Goal: Task Accomplishment & Management: Complete application form

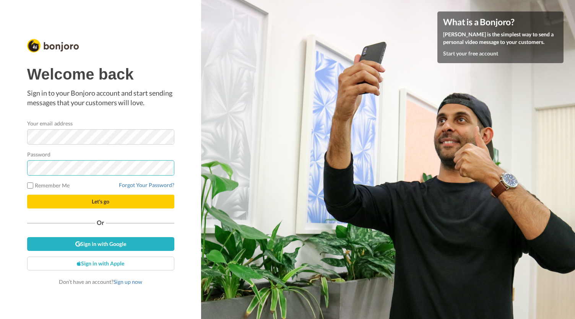
click at [27, 194] on button "Let's go" at bounding box center [100, 201] width 147 height 14
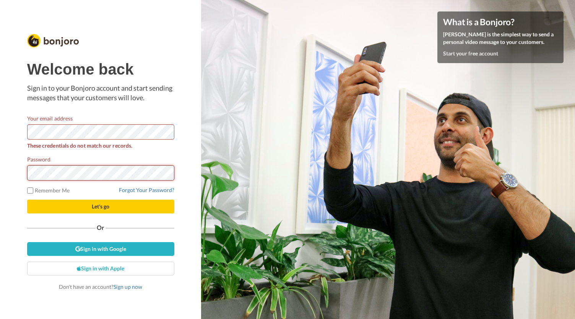
click at [27, 199] on button "Let's go" at bounding box center [100, 206] width 147 height 14
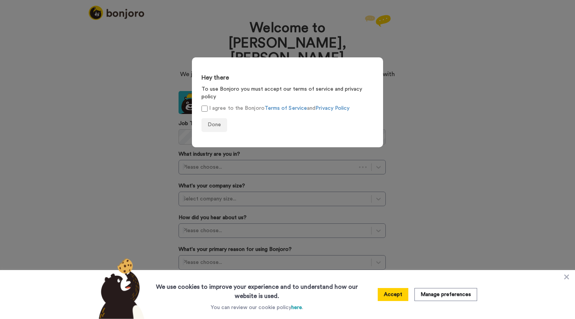
click at [211, 122] on span "Done" at bounding box center [213, 124] width 13 height 5
